Goal: Complete application form: Complete application form

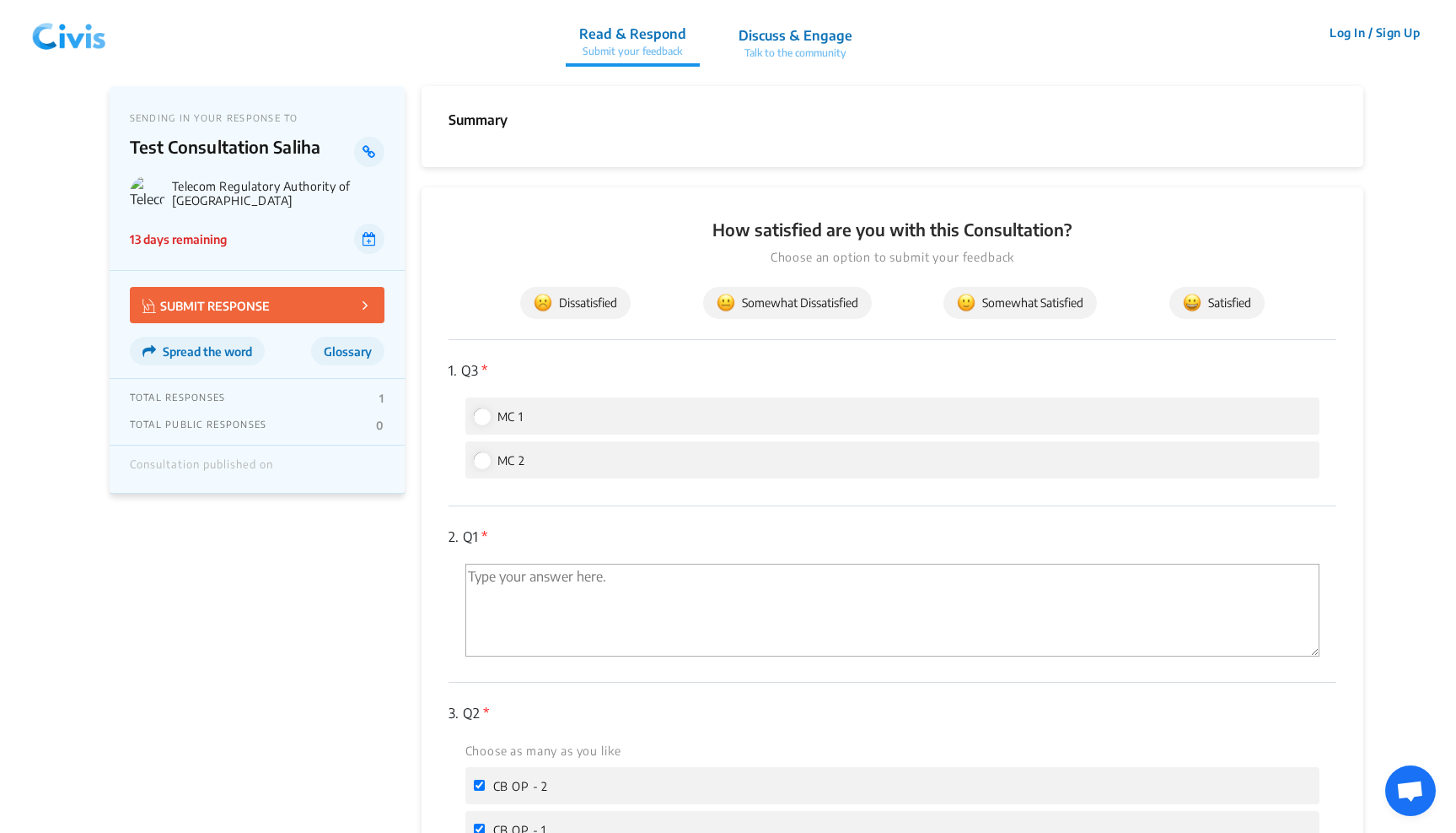
scroll to position [528, 0]
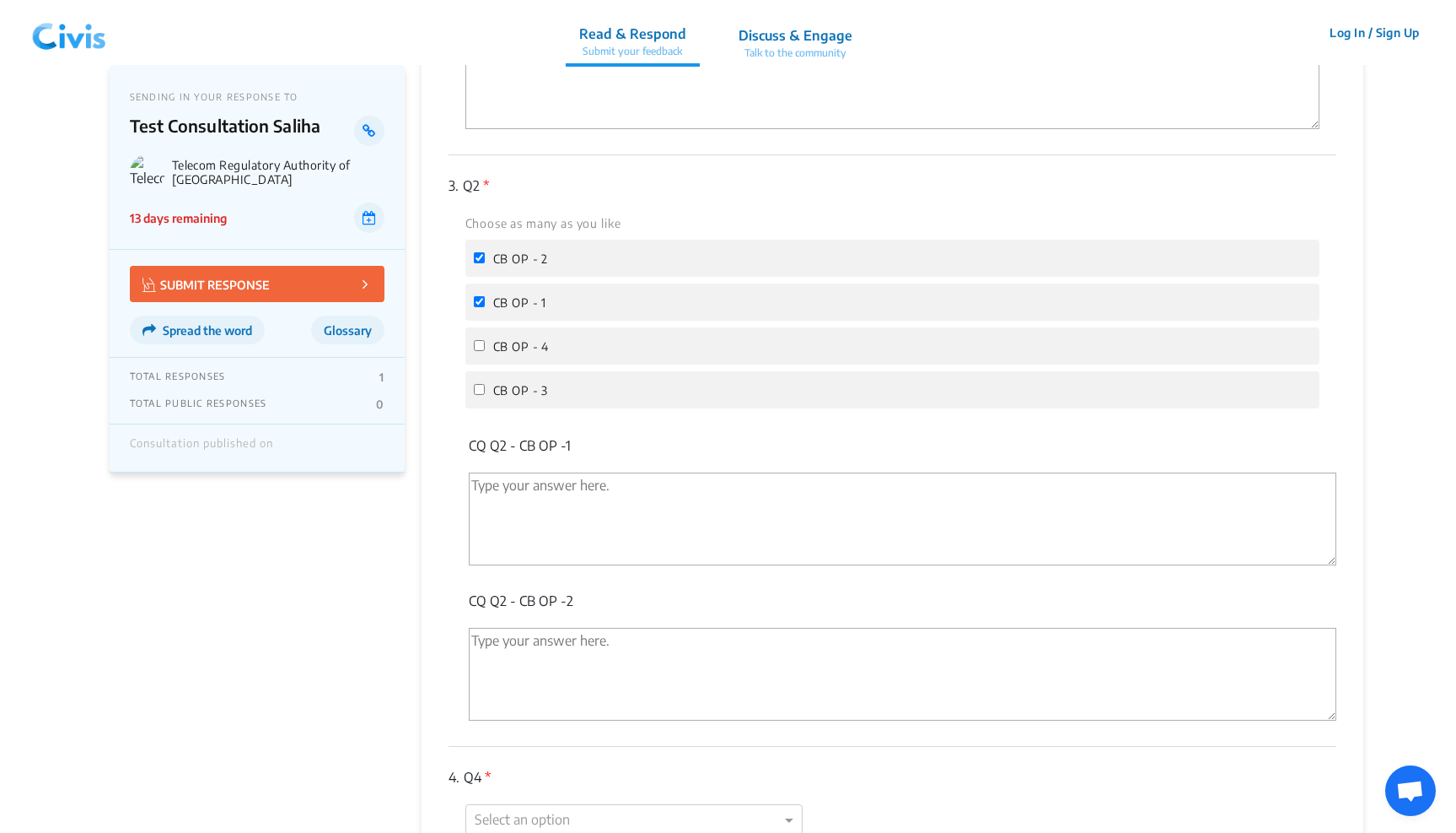
click at [476, 253] on input "CB OP - 2" at bounding box center [479, 258] width 11 height 11
checkbox input "false"
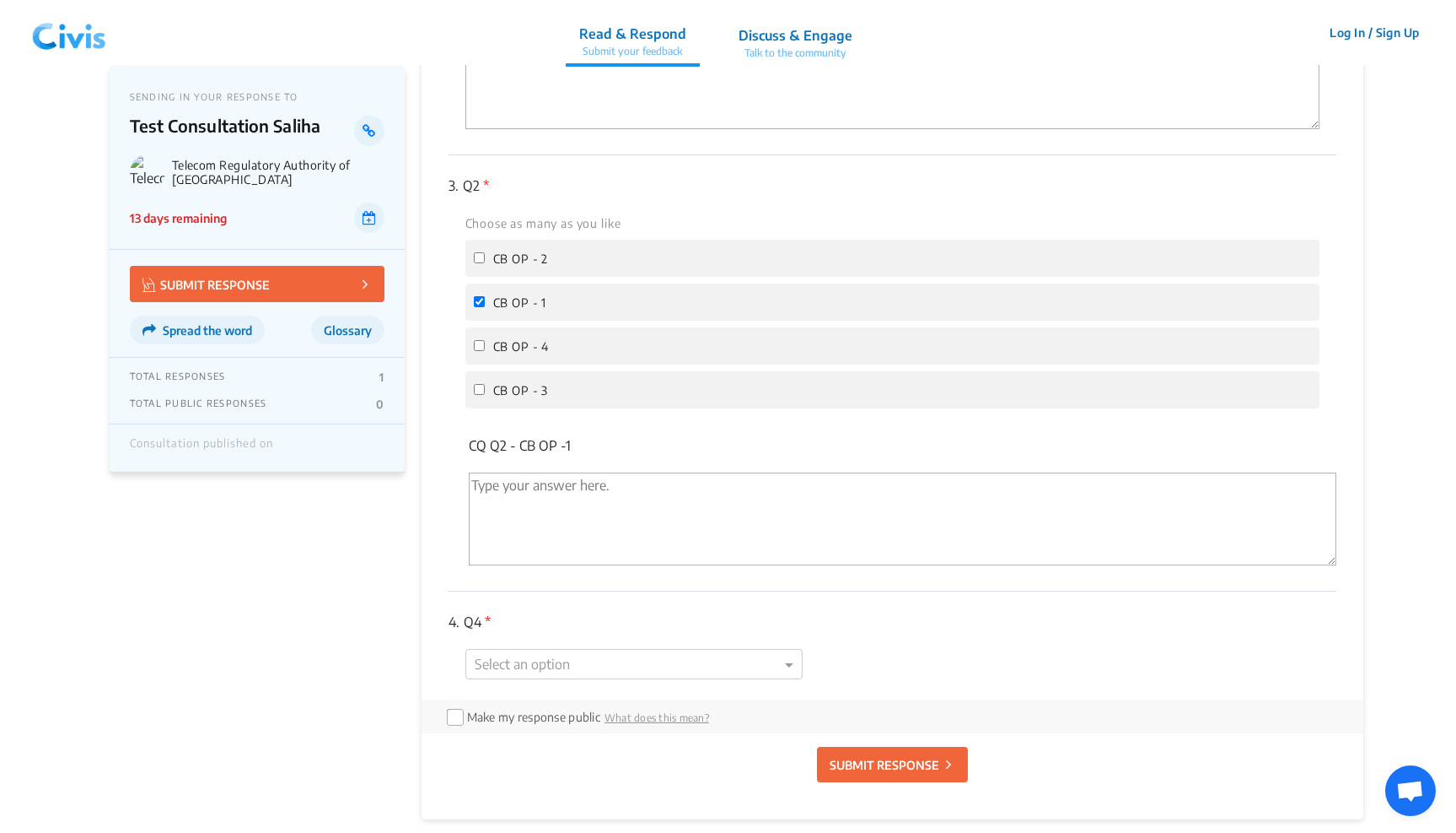
click at [474, 292] on label "CB OP - 1" at bounding box center [510, 302] width 73 height 20
click at [474, 296] on input "CB OP - 1" at bounding box center [479, 302] width 11 height 11
checkbox input "false"
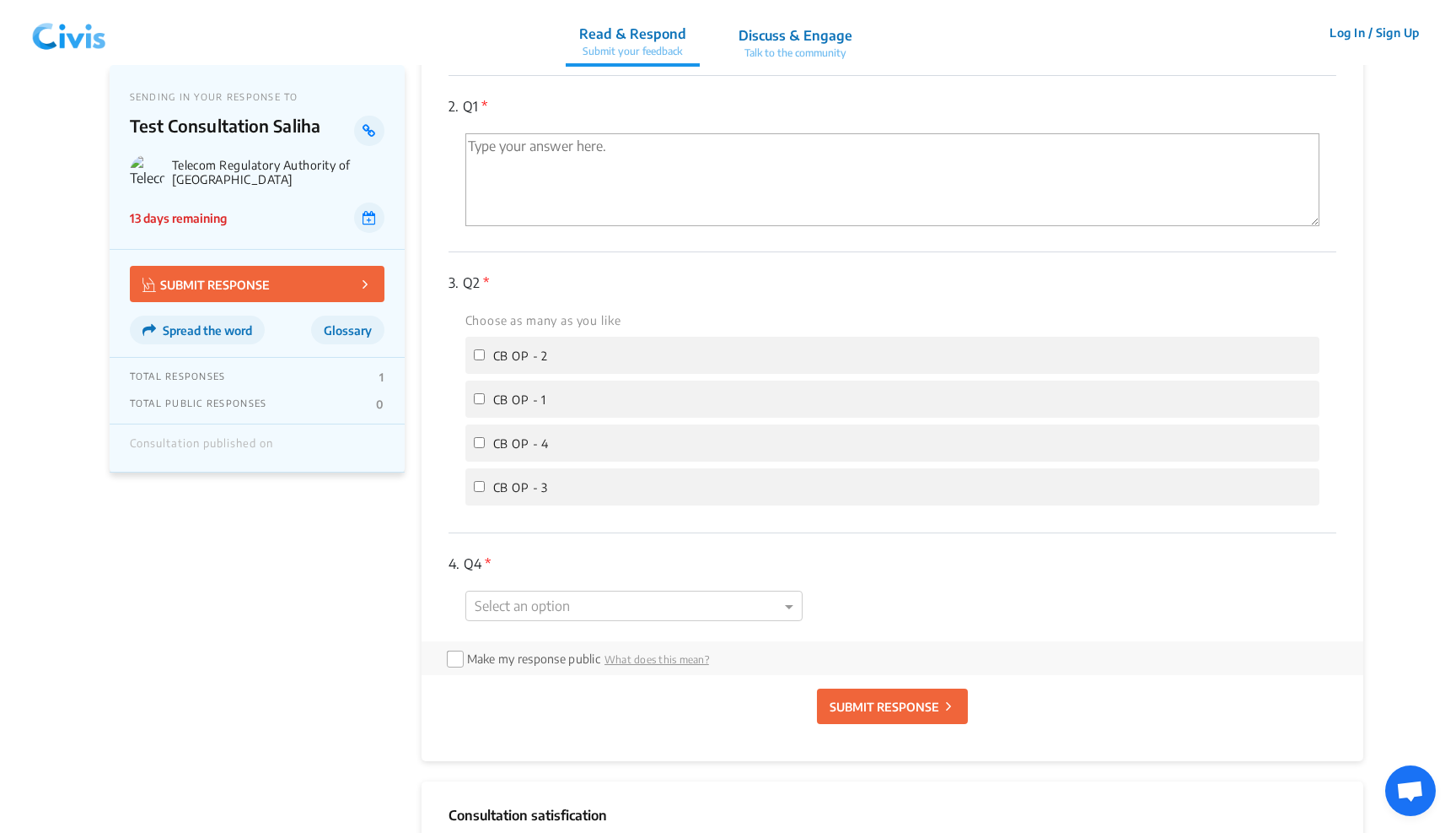
scroll to position [431, 0]
click at [478, 349] on input "CB OP - 2" at bounding box center [479, 354] width 11 height 11
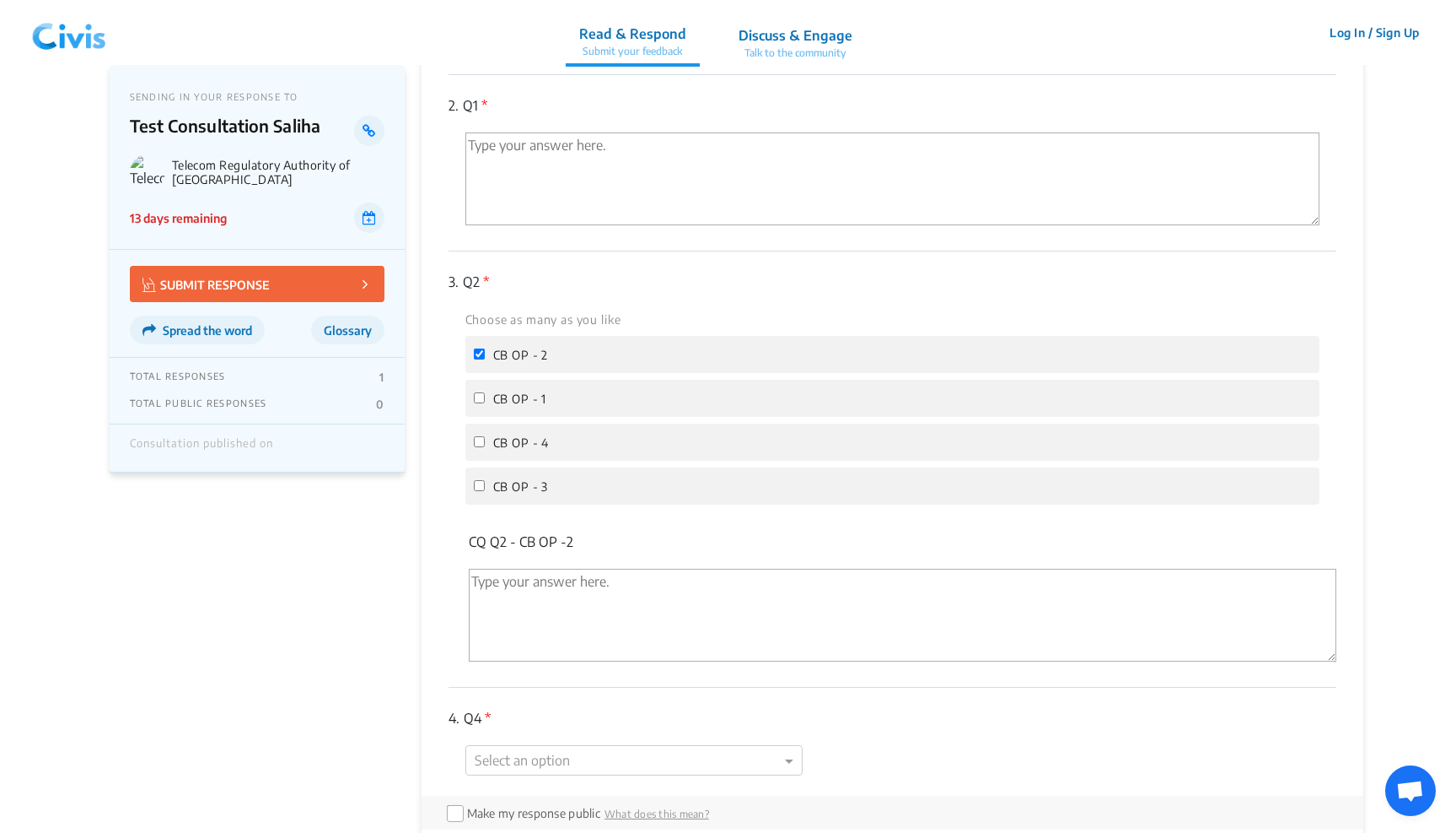
click at [480, 352] on input "CB OP - 2" at bounding box center [479, 354] width 11 height 11
checkbox input "false"
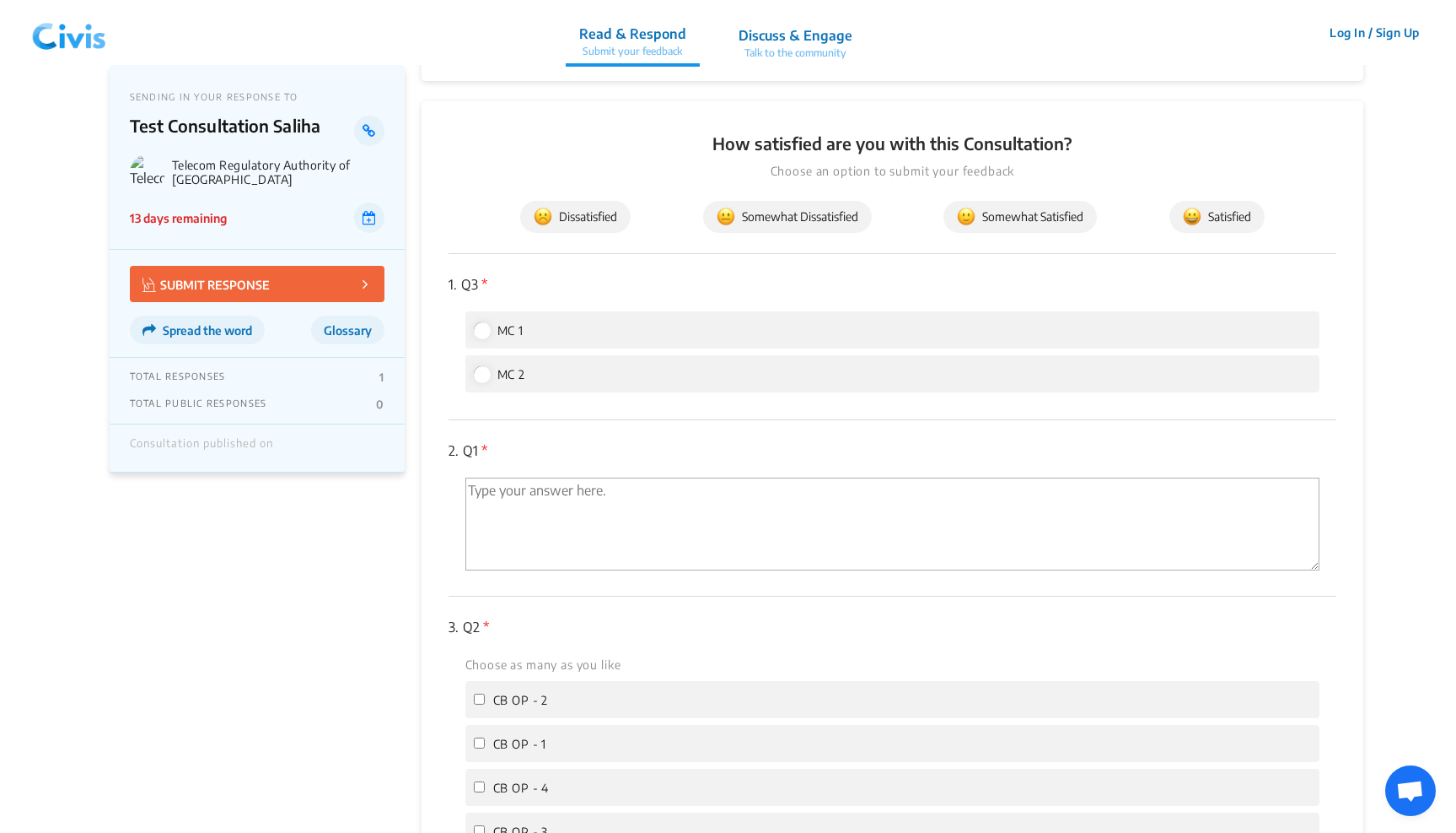
scroll to position [3, 0]
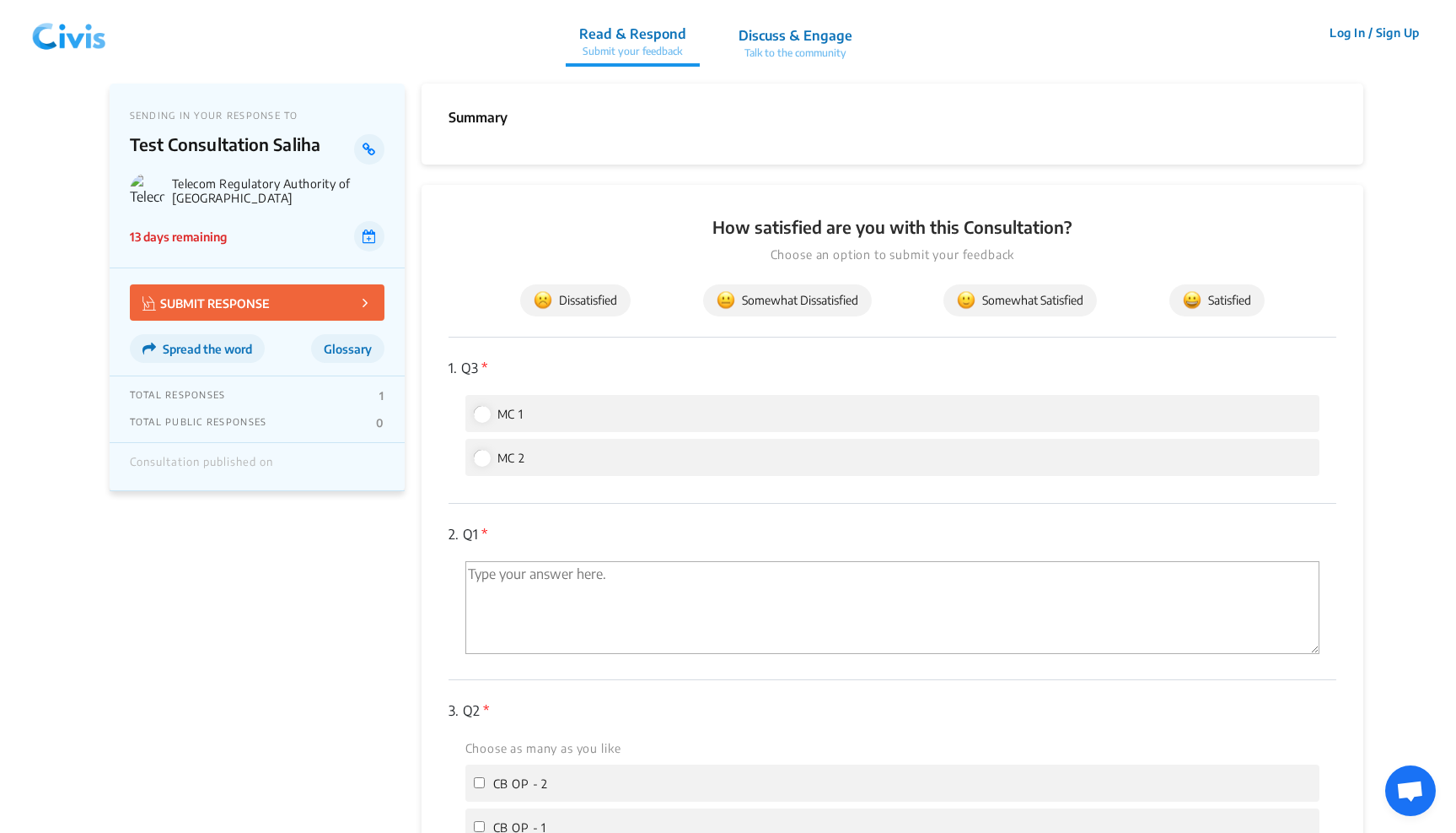
click at [475, 413] on input "MC 1" at bounding box center [481, 414] width 15 height 15
radio input "true"
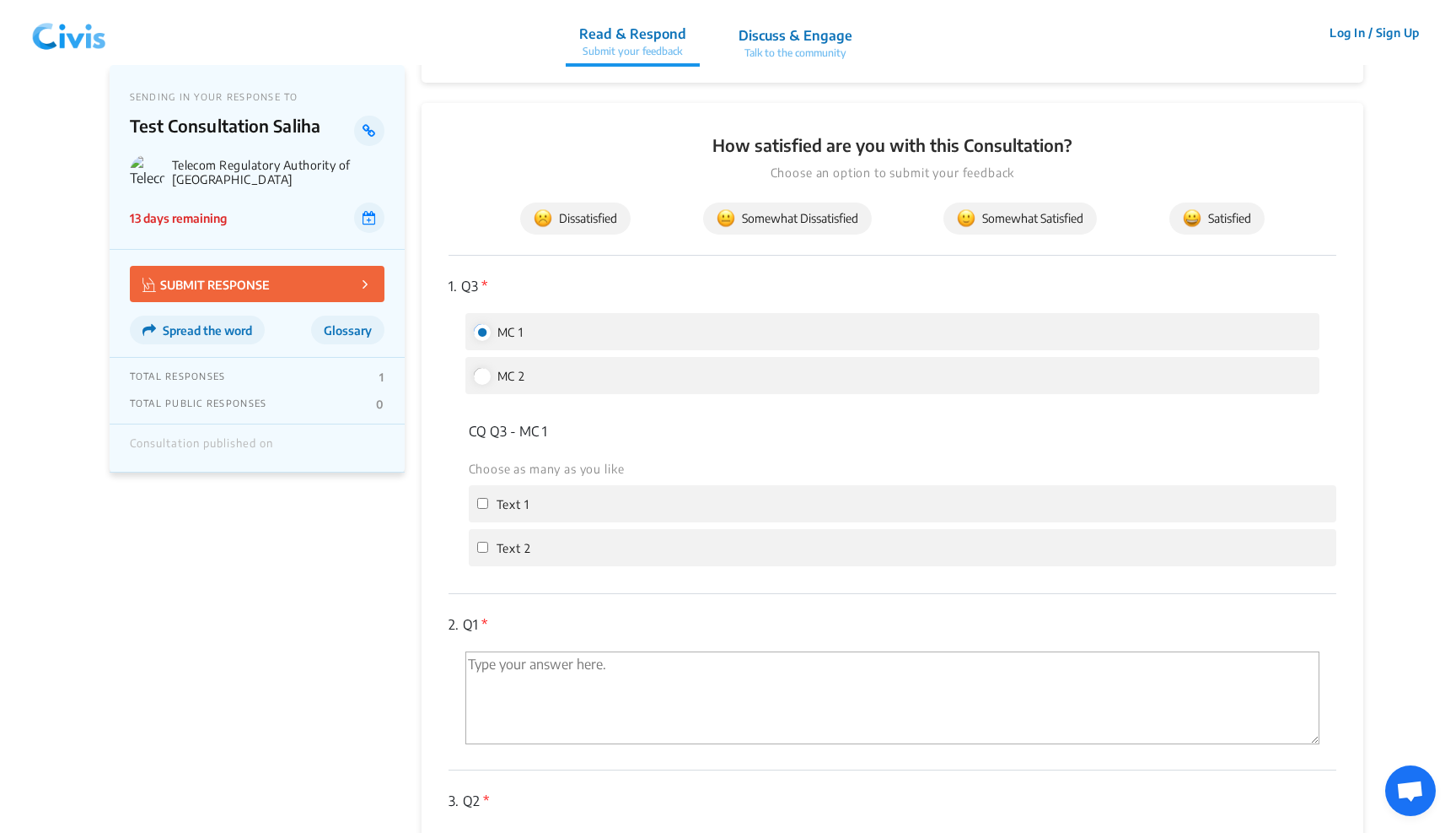
scroll to position [103, 0]
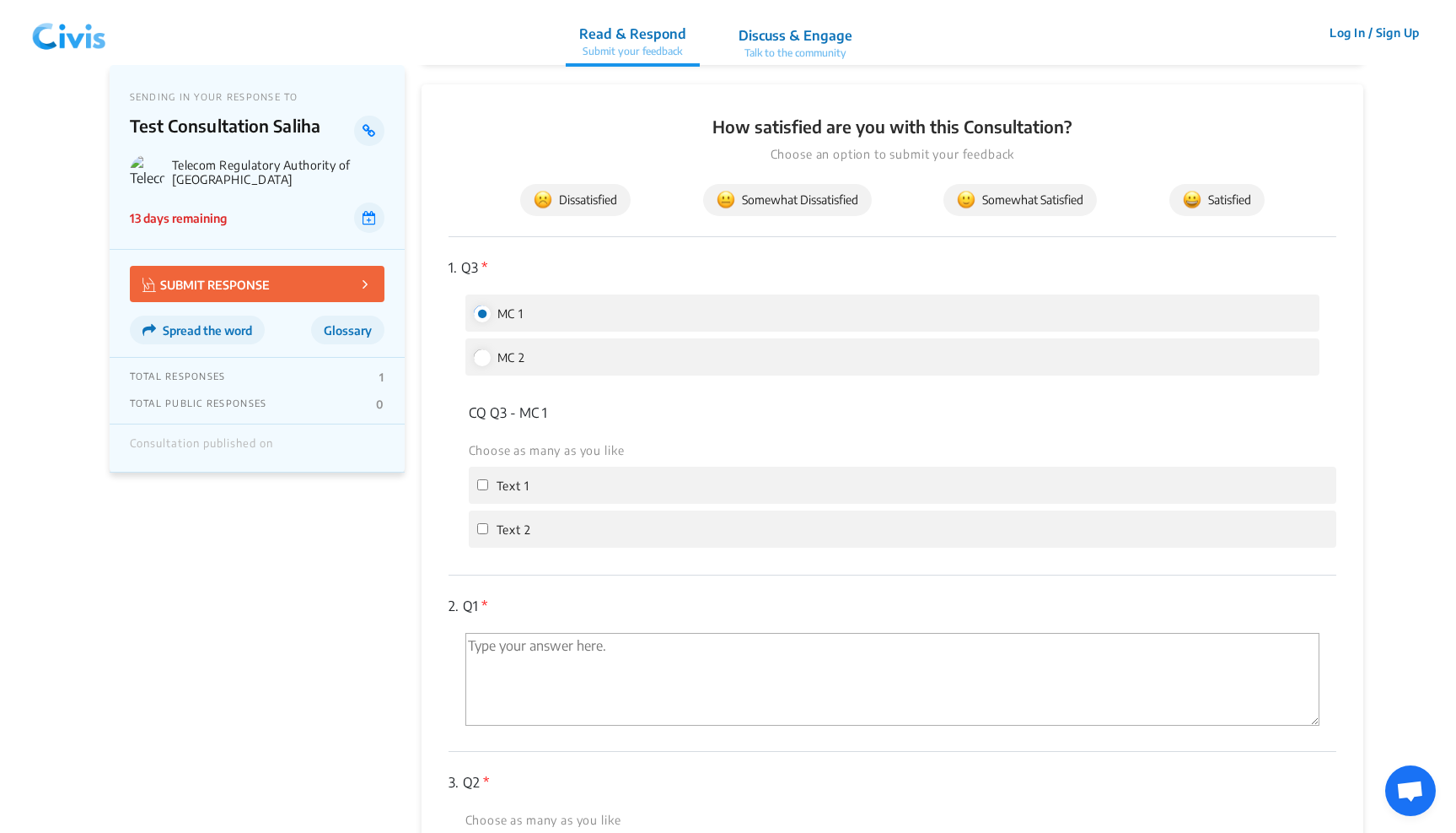
click at [487, 358] on input "MC 2" at bounding box center [481, 357] width 15 height 15
radio input "true"
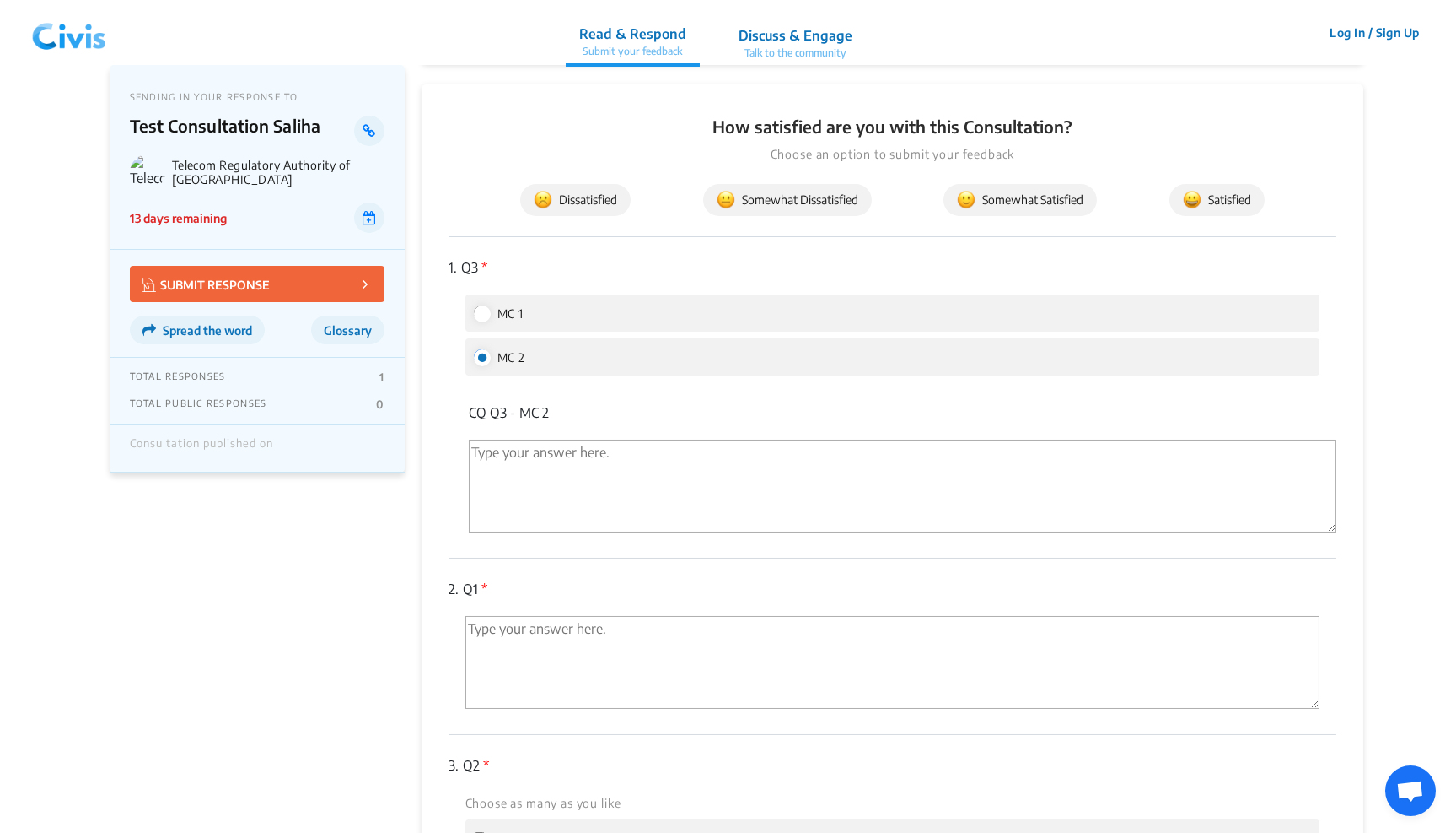
click at [482, 305] on input "MC 1" at bounding box center [481, 313] width 15 height 15
radio input "true"
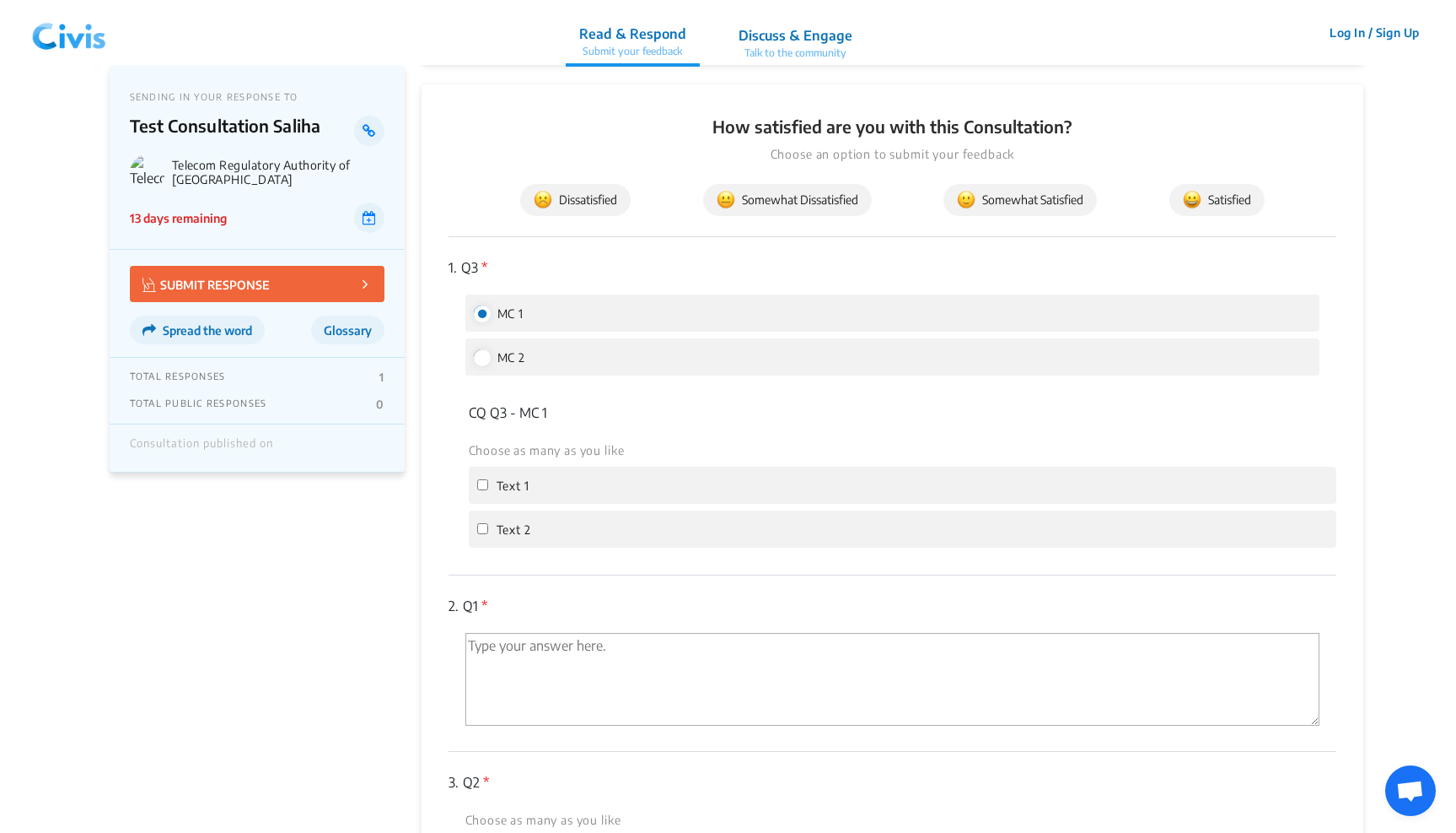
click at [485, 356] on input "MC 2" at bounding box center [481, 357] width 15 height 15
radio input "true"
radio input "false"
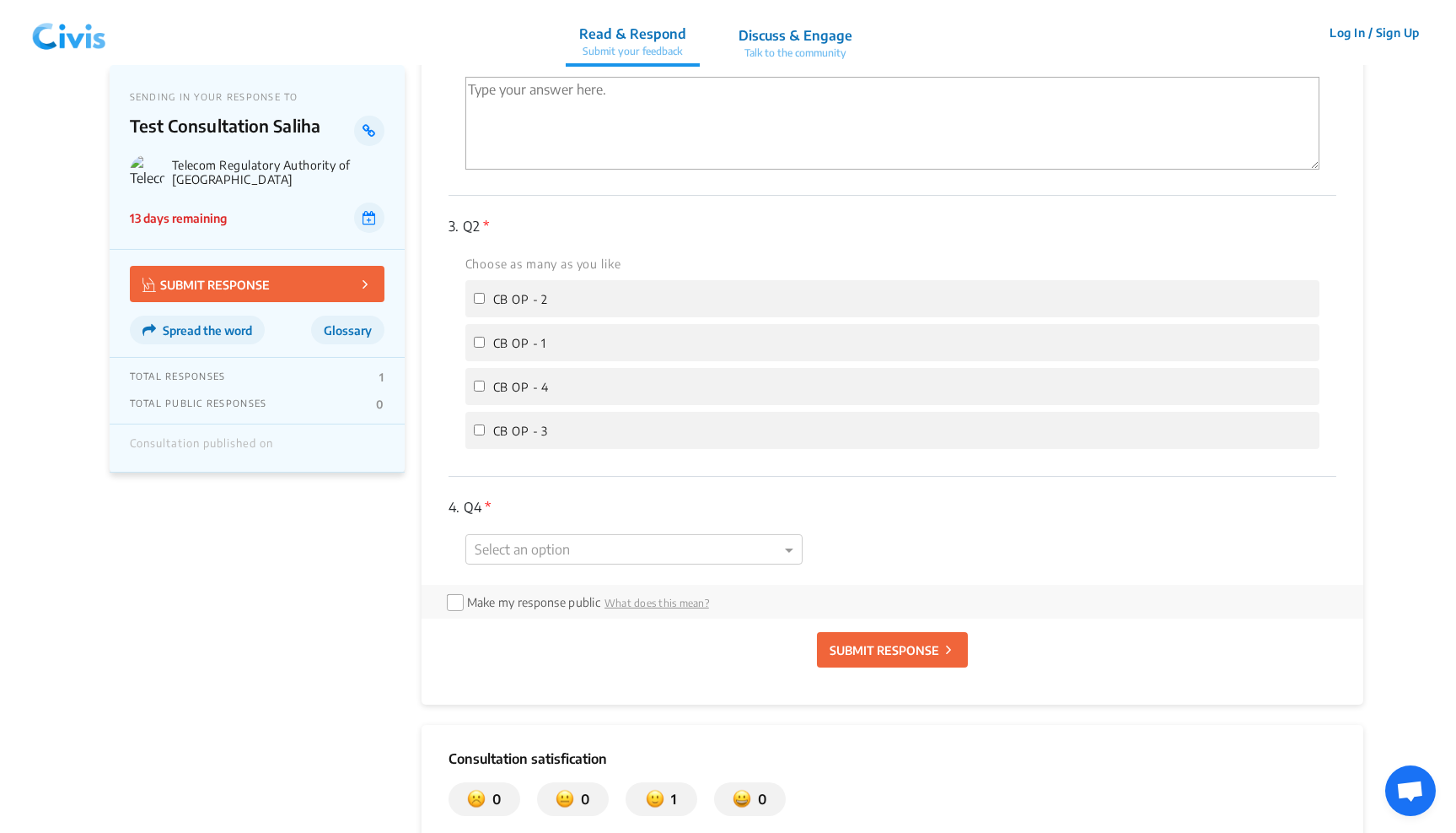
scroll to position [727, 0]
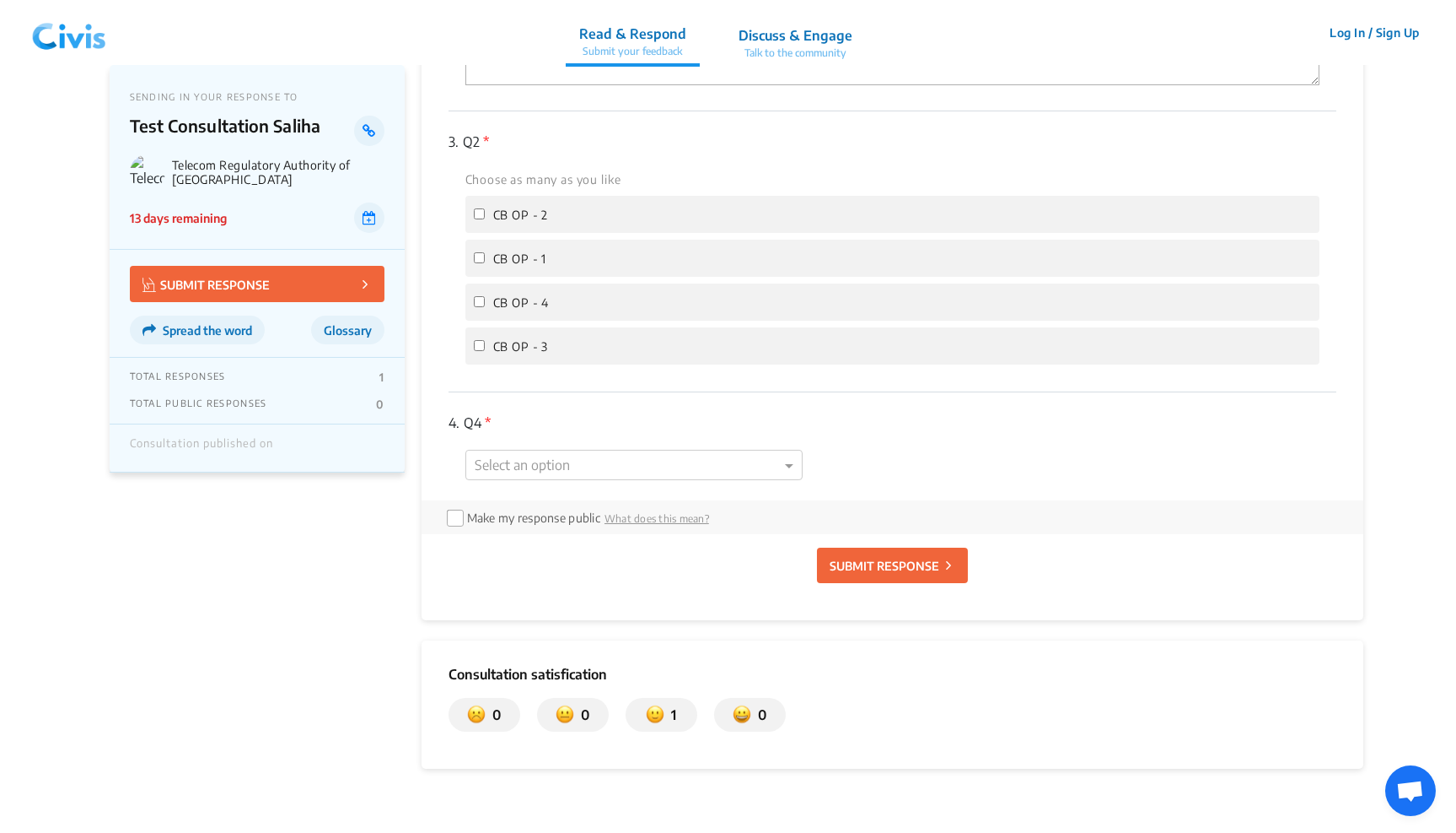
click at [556, 477] on div "4. Q4 * Select an option" at bounding box center [893, 446] width 889 height 108
click at [585, 469] on div "1. Q3 * MC 1 MC 2 CQ Q3 - MC 1 Choose as many as you like Text 1 Text 2 CQ Q3 -…" at bounding box center [893, 57] width 889 height 887
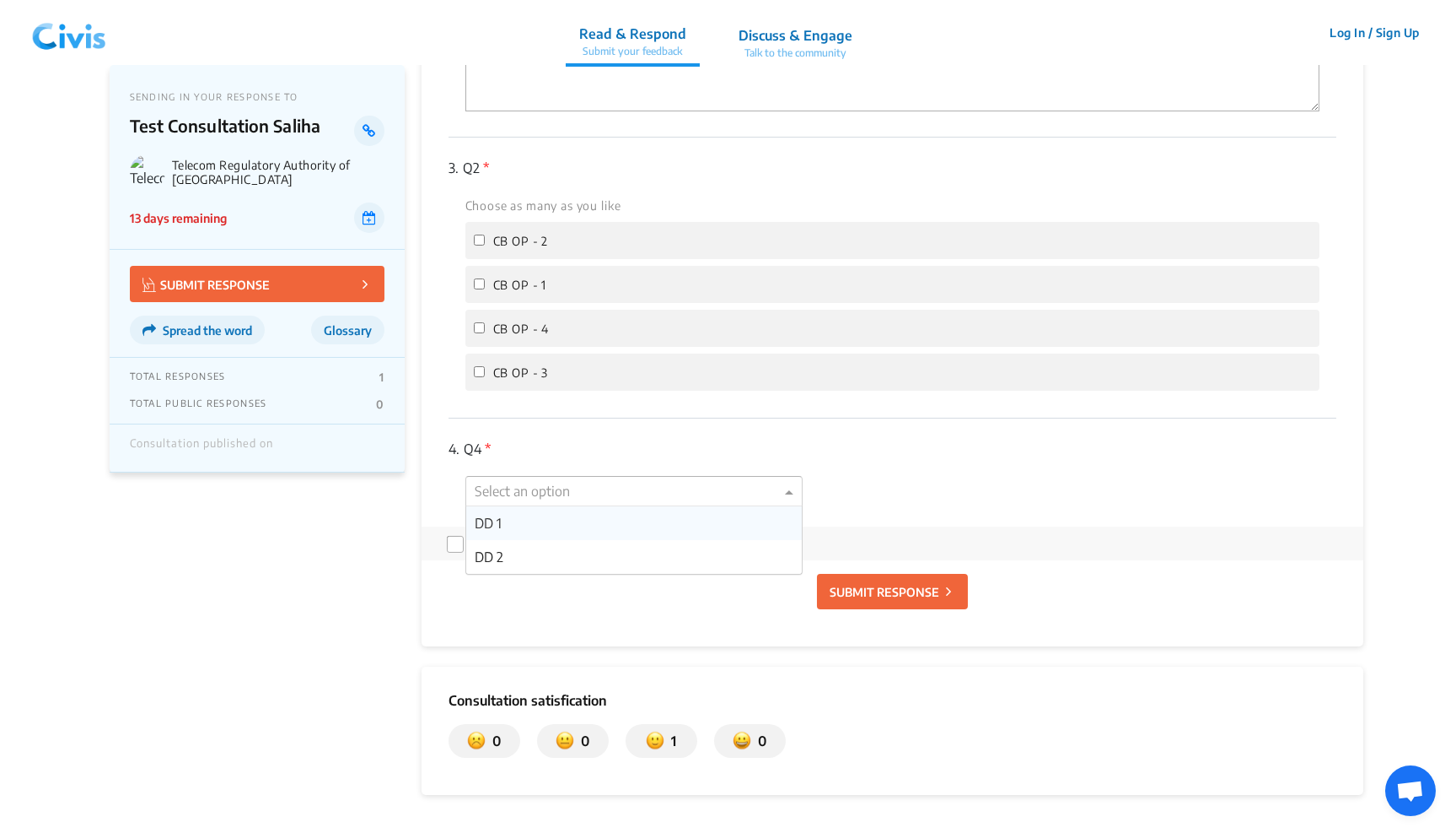
scroll to position [689, 0]
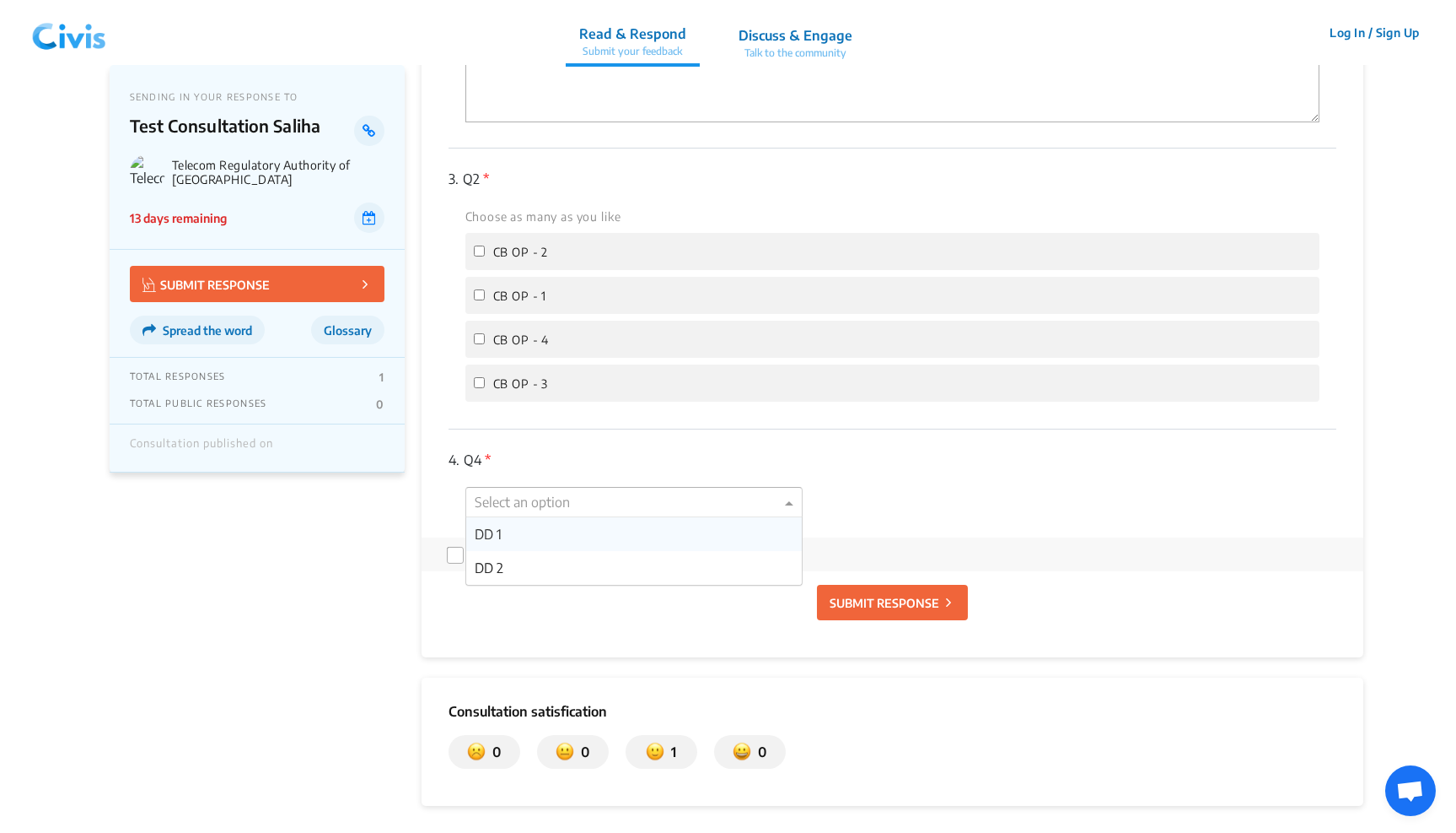
click at [456, 408] on div "3. Q2 * Choose as many as you like CB OP - 2 CB OP - 1 CB OP - 4 CB OP - 3" at bounding box center [893, 288] width 889 height 280
click at [476, 246] on input "CB OP - 2" at bounding box center [479, 252] width 11 height 11
checkbox input "true"
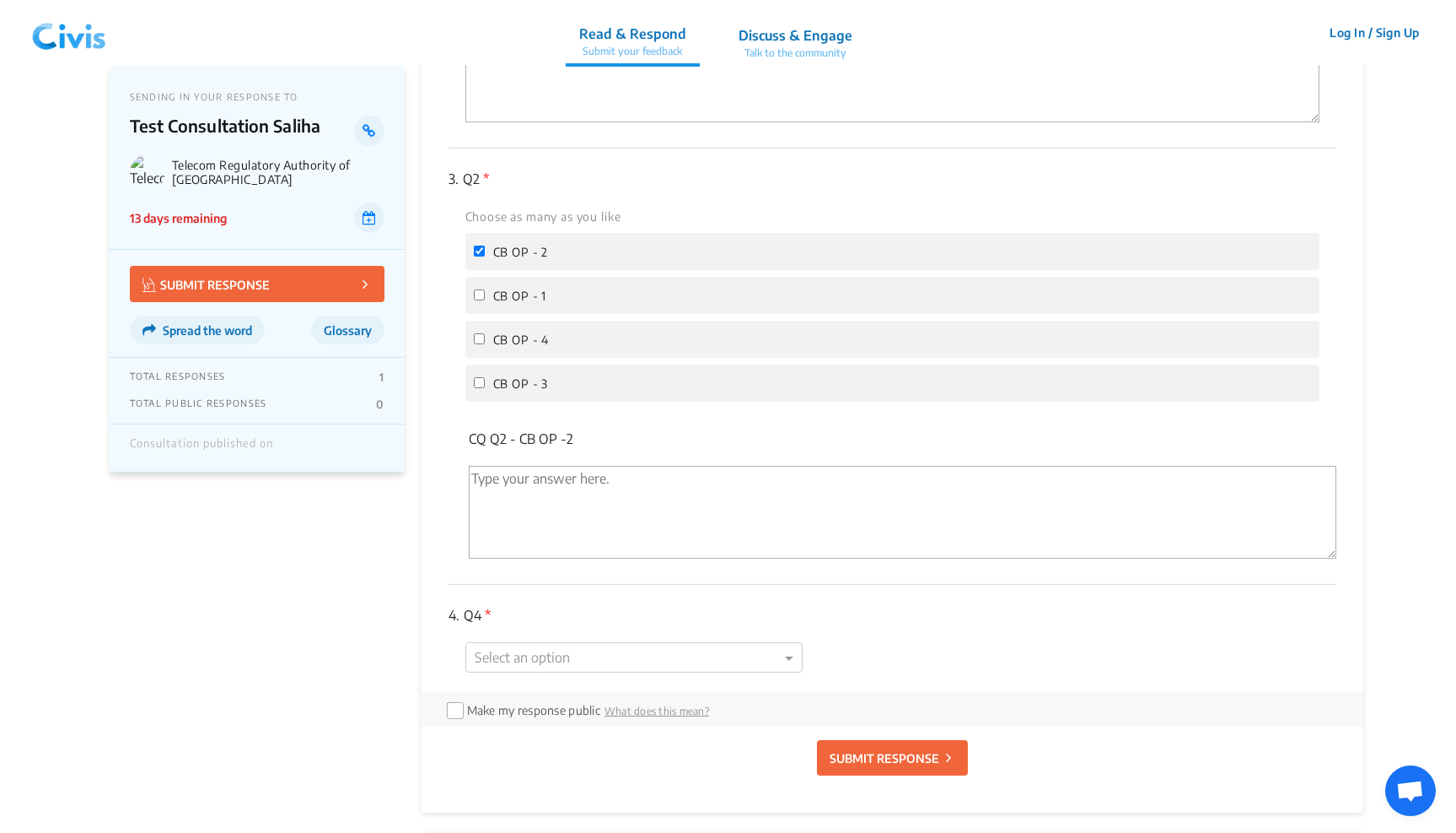
click at [482, 289] on input "CB OP - 1" at bounding box center [479, 295] width 11 height 11
checkbox input "true"
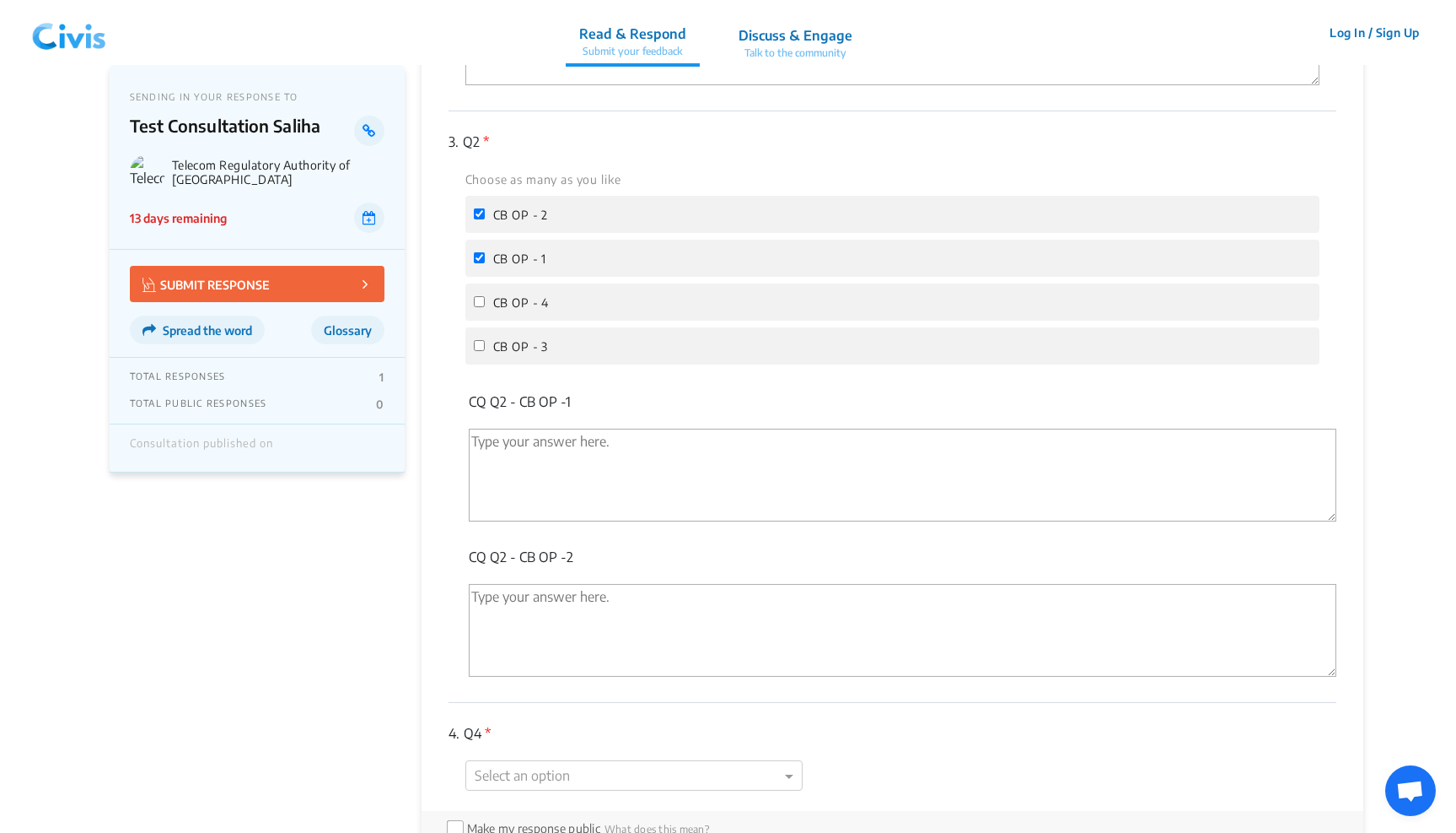
scroll to position [760, 0]
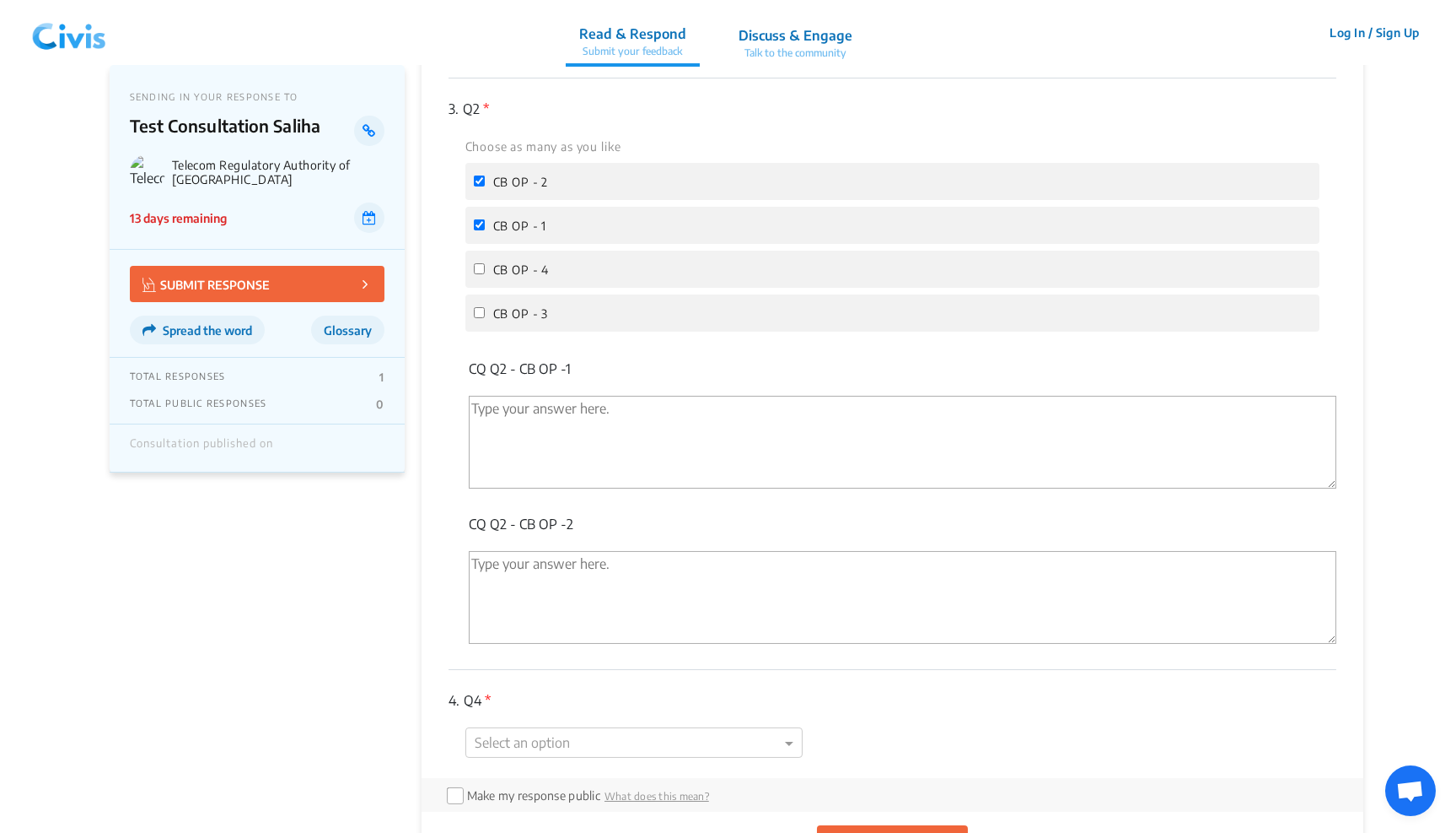
drag, startPoint x: 581, startPoint y: 364, endPoint x: 597, endPoint y: 531, distance: 167.8
click at [596, 535] on div "3. Q2 * Choose as many as you like CB OP - 2 CB OP - 1 CB OP - 4 CB OP - 3 CQ Q…" at bounding box center [893, 374] width 889 height 592
click at [576, 518] on p "CQ Q2 - CB OP -2" at bounding box center [903, 523] width 868 height 20
drag, startPoint x: 575, startPoint y: 177, endPoint x: 570, endPoint y: 325, distance: 148.1
click at [570, 326] on div "3. Q2 * Choose as many as you like CB OP - 2 CB OP - 1 CB OP - 4 CB OP - 3" at bounding box center [893, 218] width 889 height 280
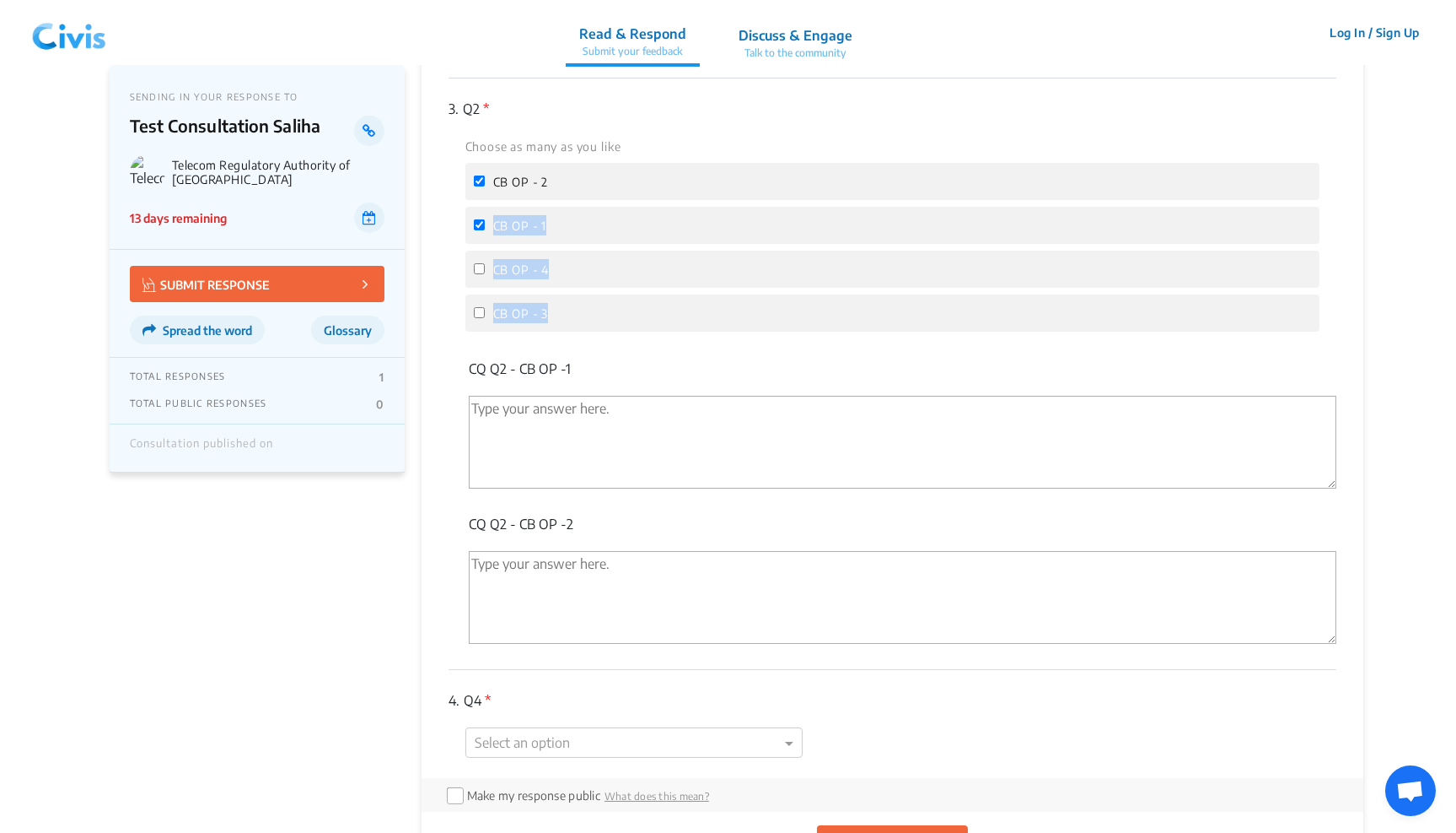
click at [600, 188] on div "CB OP - 2" at bounding box center [893, 181] width 855 height 37
click at [487, 268] on label "CB OP - 4" at bounding box center [511, 269] width 76 height 20
click at [485, 268] on input "CB OP - 4" at bounding box center [479, 269] width 11 height 11
checkbox input "true"
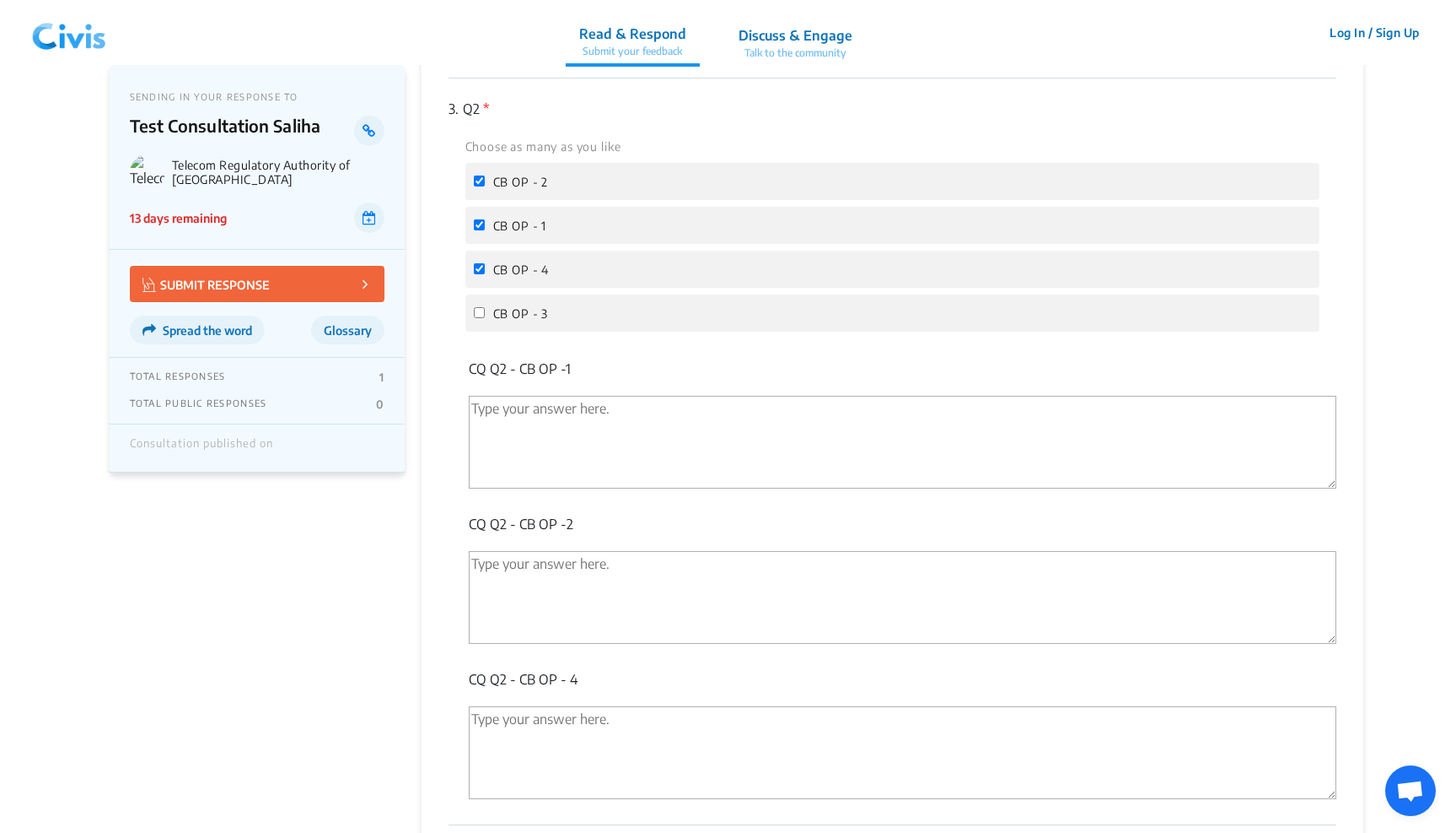
click at [487, 307] on label "CB OP - 3" at bounding box center [511, 312] width 75 height 20
click at [485, 307] on input "CB OP - 3" at bounding box center [479, 313] width 11 height 11
checkbox input "true"
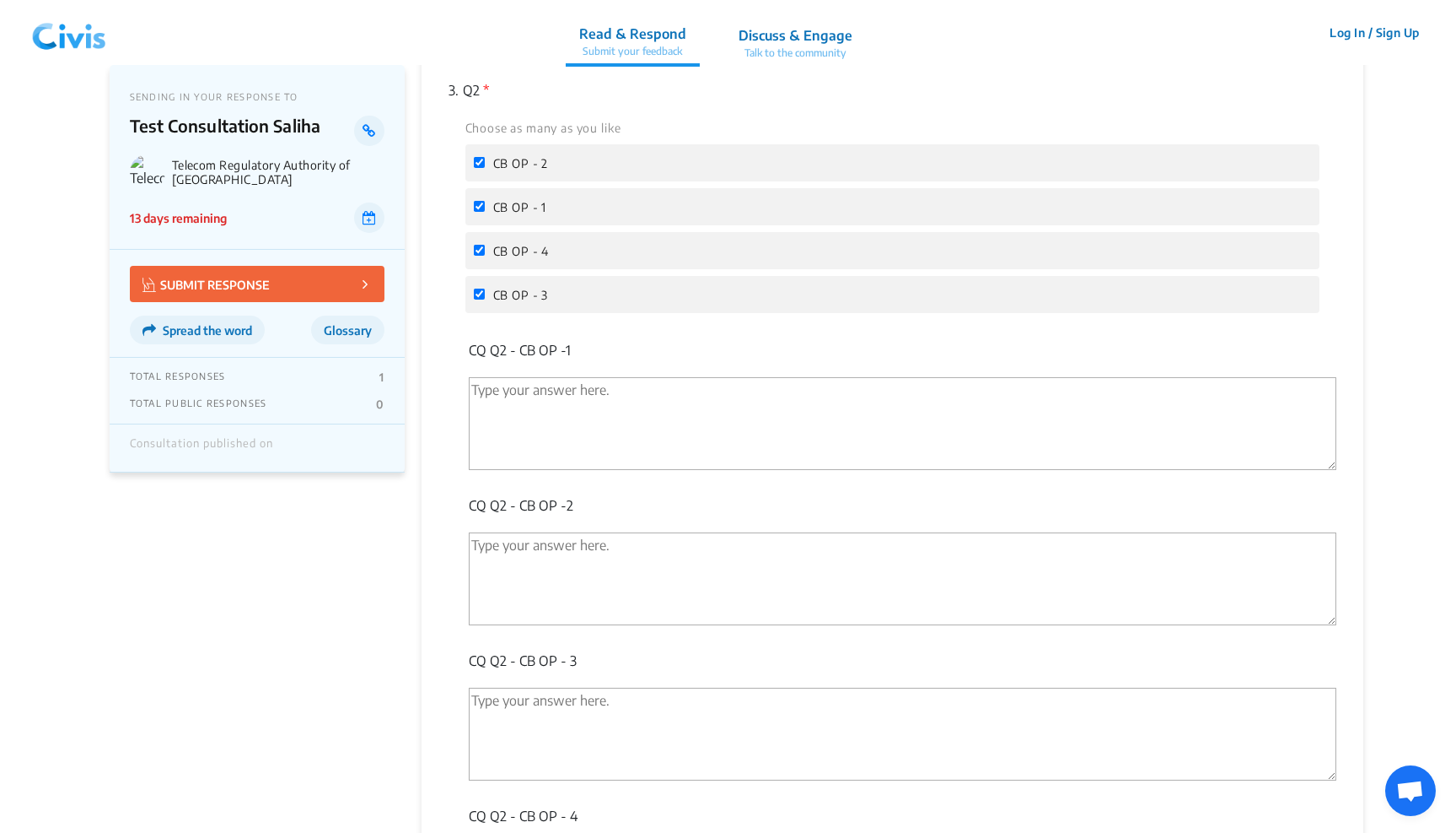
scroll to position [776, 0]
drag, startPoint x: 590, startPoint y: 495, endPoint x: 462, endPoint y: 495, distance: 128.0
click at [461, 495] on div "3. Q2 * Choose as many as you like CB OP - 2 CB OP - 1 CB OP - 4 CB OP - 3 CQ Q…" at bounding box center [893, 511] width 889 height 902
click at [582, 335] on div "3. Q2 * Choose as many as you like CB OP - 2 CB OP - 1 CB OP - 4 CB OP - 3" at bounding box center [893, 200] width 889 height 280
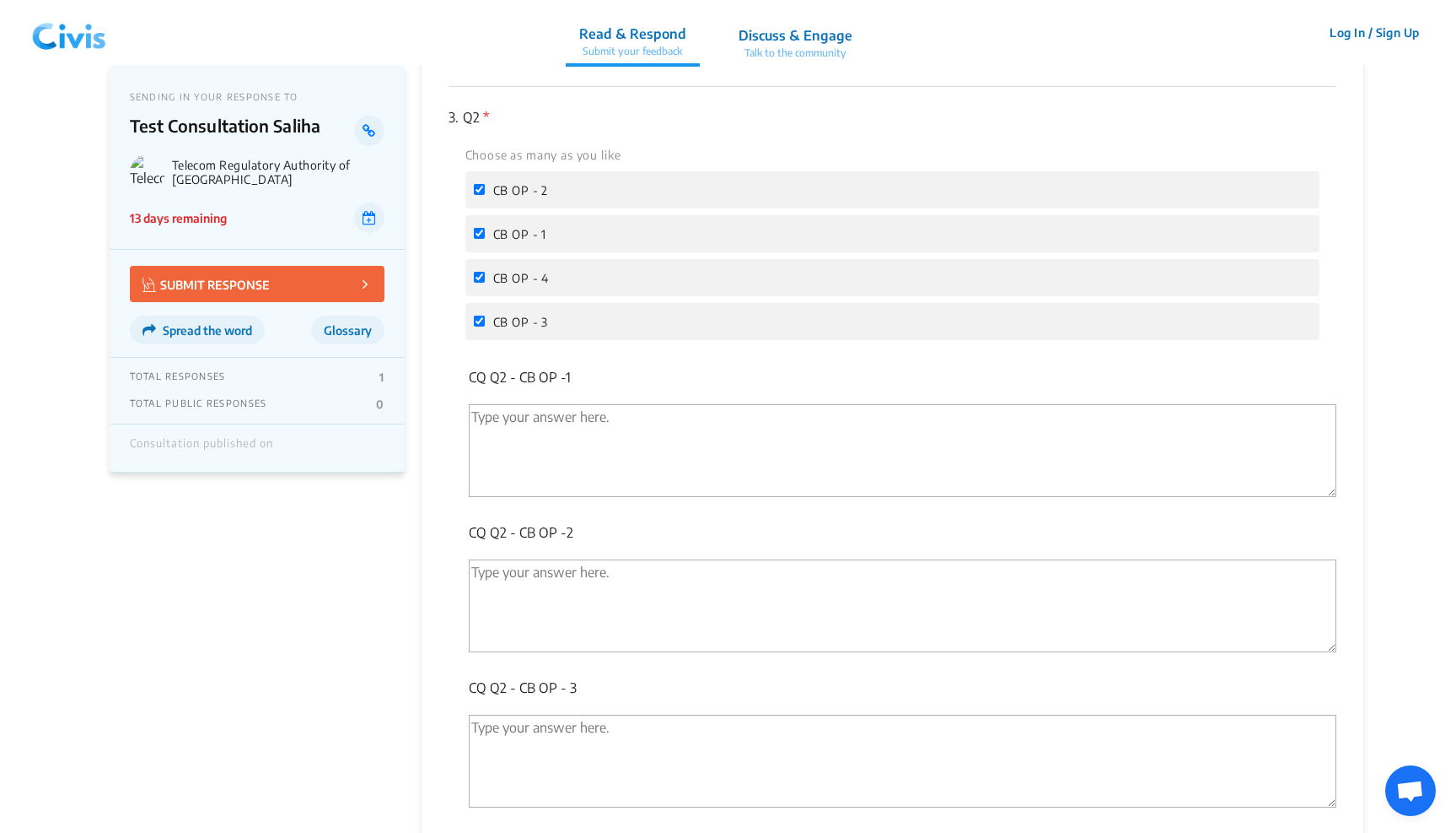
scroll to position [699, 0]
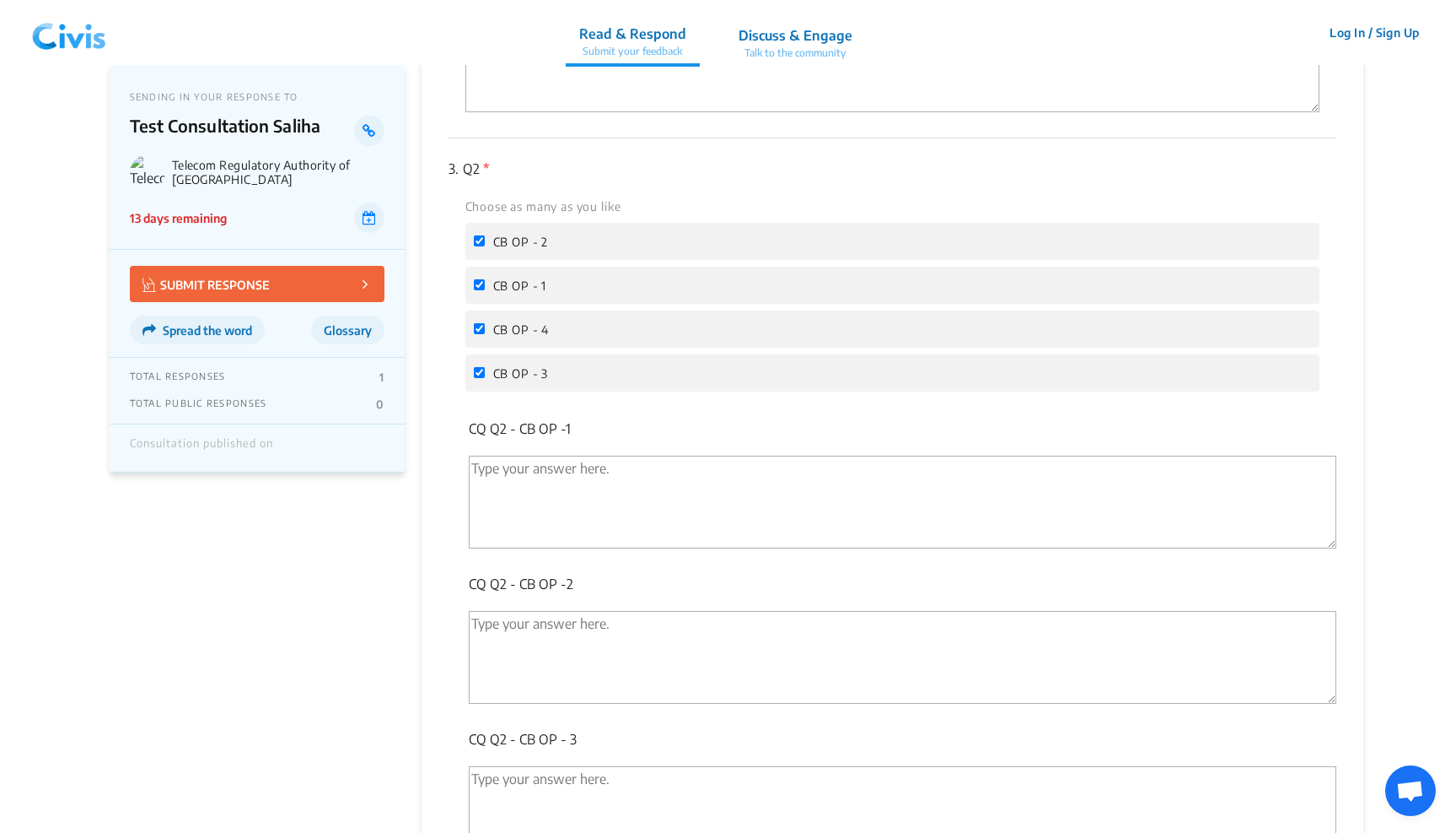
click at [503, 286] on span "CB OP - 1" at bounding box center [520, 285] width 54 height 14
click at [485, 286] on input "CB OP - 1" at bounding box center [479, 285] width 11 height 11
checkbox input "false"
click at [507, 318] on label "CB OP - 4" at bounding box center [511, 328] width 76 height 20
click at [485, 323] on input "CB OP - 4" at bounding box center [479, 329] width 11 height 11
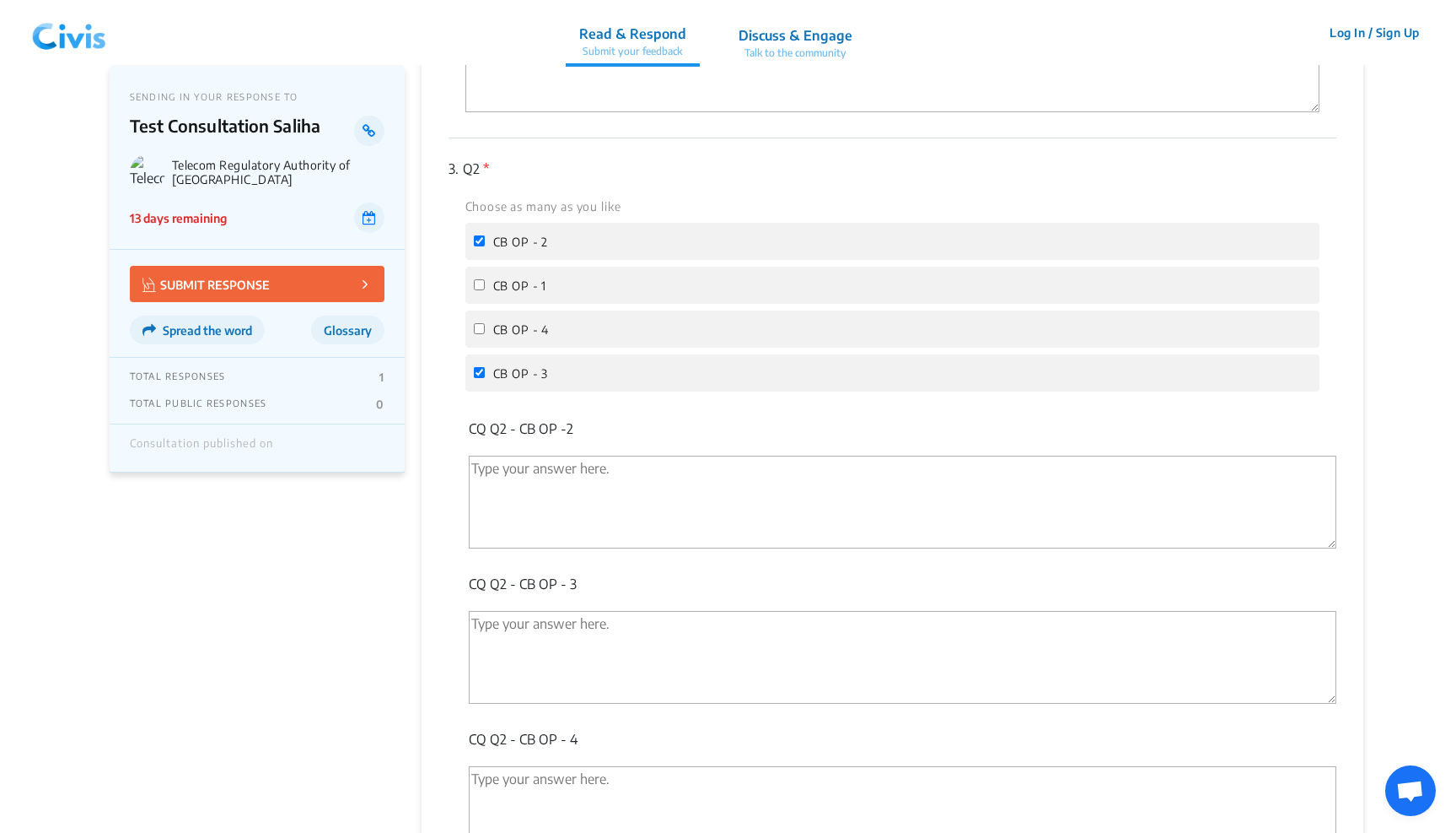
checkbox input "false"
click at [511, 374] on span "CB OP - 3" at bounding box center [521, 373] width 56 height 14
click at [485, 374] on input "CB OP - 3" at bounding box center [479, 372] width 11 height 11
checkbox input "false"
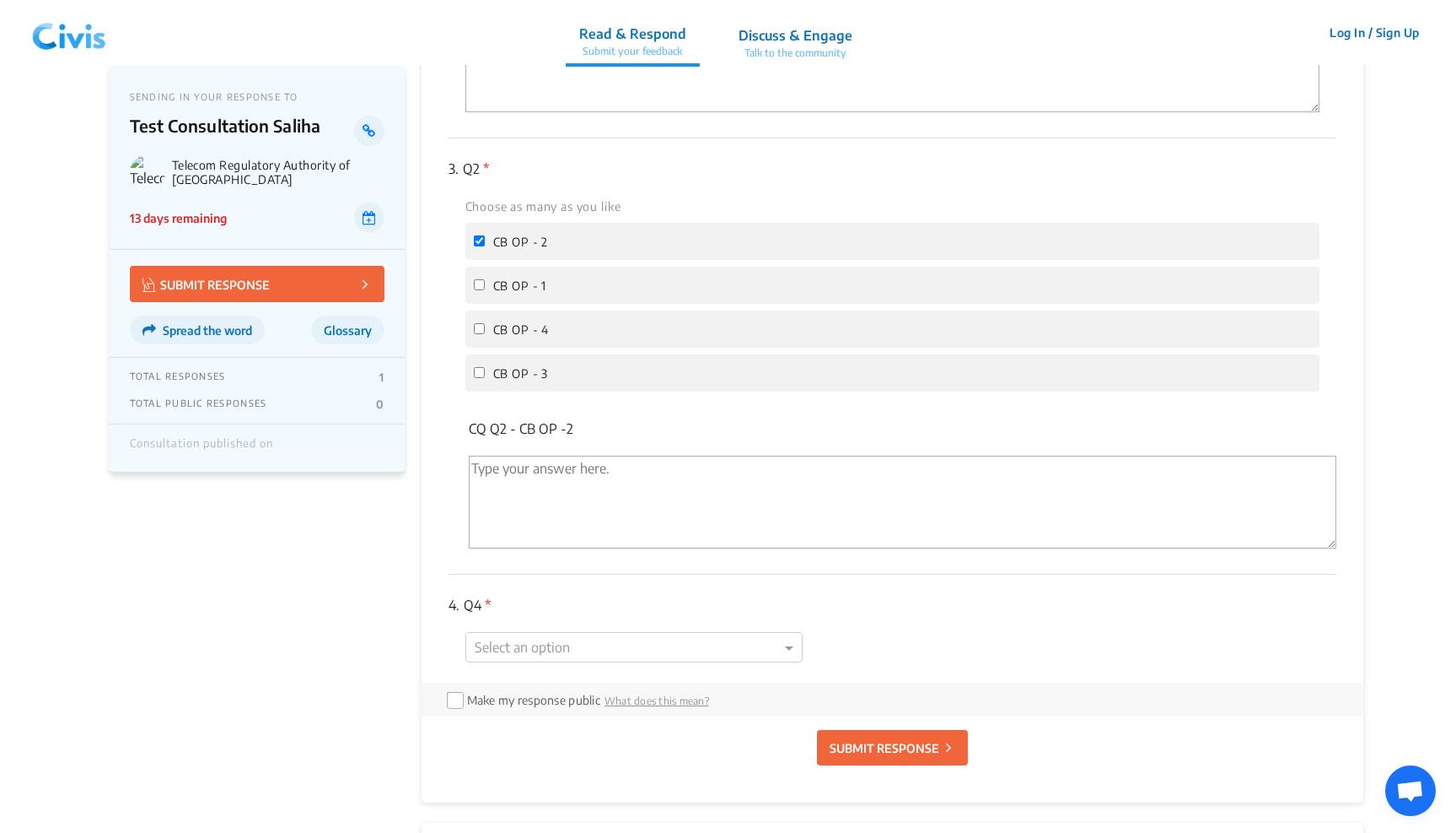
click at [487, 275] on label "CB OP - 1" at bounding box center [510, 285] width 73 height 20
click at [485, 279] on input "CB OP - 1" at bounding box center [479, 285] width 11 height 11
checkbox input "true"
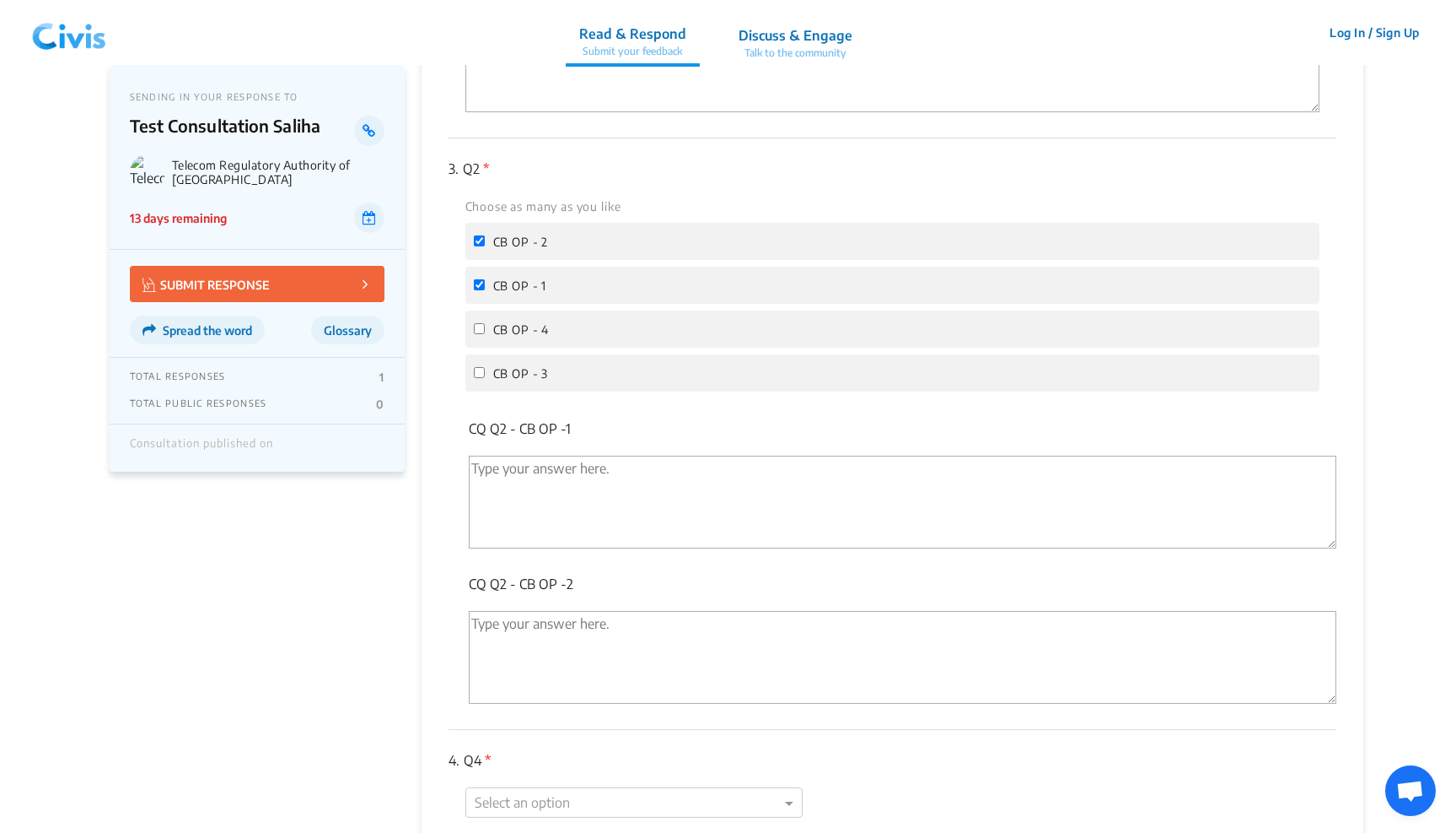
drag, startPoint x: 463, startPoint y: 416, endPoint x: 607, endPoint y: 418, distance: 144.0
click at [607, 418] on div "3. Q2 * Choose as many as you like CB OP - 2 CB OP - 1 CB OP - 4 CB OP - 3 CQ Q…" at bounding box center [893, 434] width 889 height 592
click at [607, 418] on p "CQ Q2 - CB OP -1" at bounding box center [903, 428] width 868 height 20
